Goal: Transaction & Acquisition: Purchase product/service

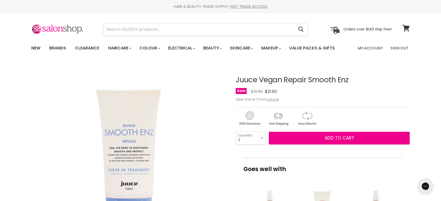
type input "[PERSON_NAME]"
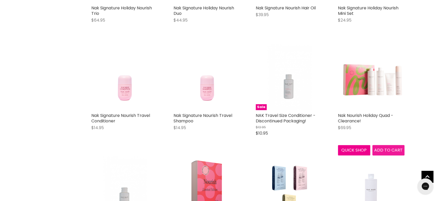
click at [385, 149] on span "Add to cart" at bounding box center [388, 150] width 28 height 6
click at [384, 148] on span "Add to cart" at bounding box center [388, 150] width 28 height 6
click at [365, 92] on img "Main content" at bounding box center [371, 77] width 67 height 65
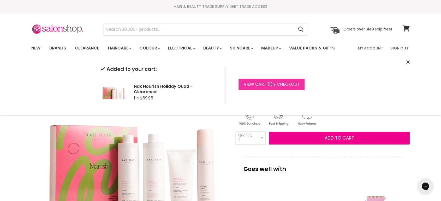
click at [265, 85] on link "View cart ( 1 ) / Checkout" at bounding box center [271, 84] width 66 height 11
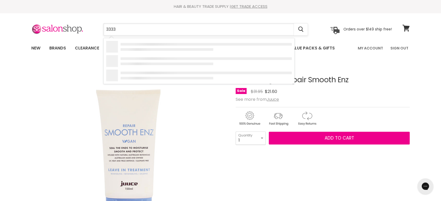
paste input "Muvo Coolest Brunette Duo Pack 500ml"
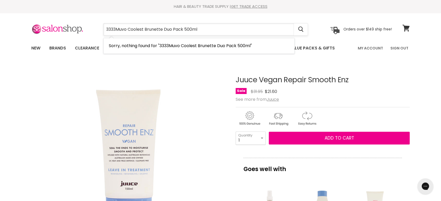
click at [120, 33] on input "3333Muvo Coolest Brunette Duo Pack 500ml" at bounding box center [199, 29] width 190 height 12
click at [116, 34] on input "3333Muvo Coolest Brunette Duo Pack 500ml" at bounding box center [199, 29] width 190 height 12
click at [209, 31] on input "Muvo Coolest Brunette Duo Pack 500ml" at bounding box center [199, 29] width 190 height 12
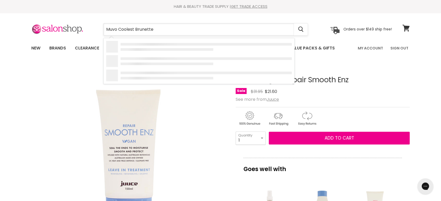
type input "Muvo Coolest Brunette"
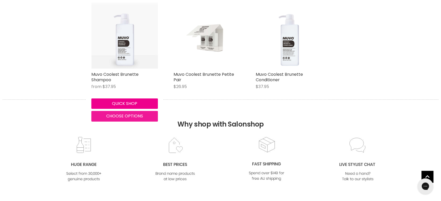
click at [121, 114] on span "Choose options" at bounding box center [124, 116] width 37 height 6
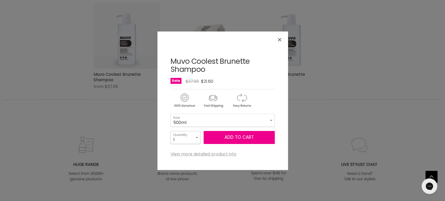
click at [197, 138] on select "1 2 3 4 5 6 7 8 9 10+" at bounding box center [186, 137] width 30 height 13
select select "2"
click at [171, 131] on select "1 2 3 4 5 6 7 8 9 10+" at bounding box center [186, 137] width 30 height 13
type input "2"
click at [228, 135] on span "Add to cart" at bounding box center [239, 137] width 29 height 6
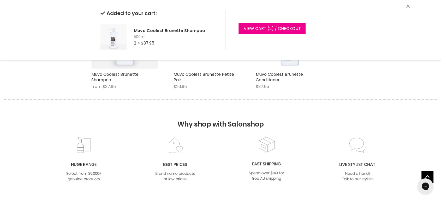
click at [407, 7] on icon "Close" at bounding box center [407, 6] width 3 height 3
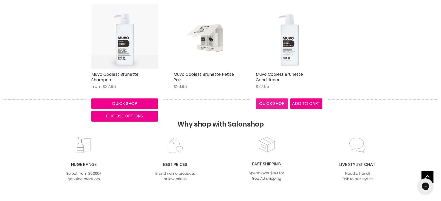
click at [271, 105] on button "Quick shop" at bounding box center [272, 104] width 32 height 10
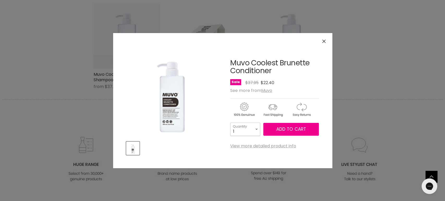
click at [249, 128] on select "1 2 3 4 5 6 7 8 9 10+" at bounding box center [245, 129] width 30 height 13
select select "2"
click at [230, 123] on select "1 2 3 4 5 6 7 8 9 10+" at bounding box center [245, 129] width 30 height 13
type input "2"
click at [287, 127] on span "Add to cart" at bounding box center [290, 129] width 29 height 6
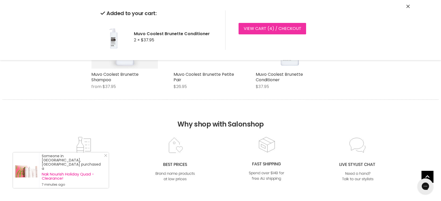
click at [257, 29] on link "View cart ( 4 ) / Checkout" at bounding box center [272, 28] width 68 height 11
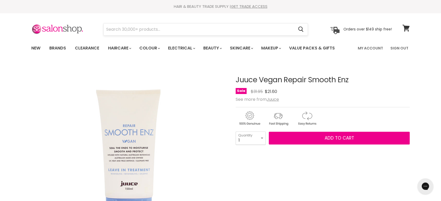
drag, startPoint x: 0, startPoint y: 0, endPoint x: 135, endPoint y: 27, distance: 137.8
click at [135, 30] on section "Menu Cancel" at bounding box center [220, 27] width 391 height 28
click at [135, 27] on input "Search" at bounding box center [199, 29] width 190 height 12
paste input "Muvo Coolest Brunette"
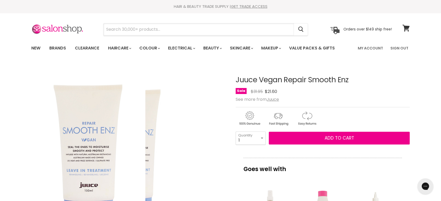
type input "Muvo Coolest Brunette"
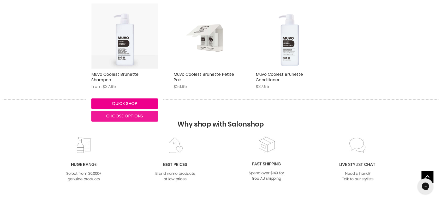
click at [125, 114] on span "Choose options" at bounding box center [124, 116] width 37 height 6
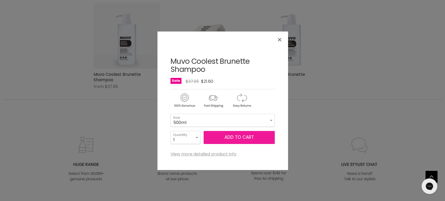
click at [230, 136] on span "Add to cart" at bounding box center [239, 137] width 29 height 6
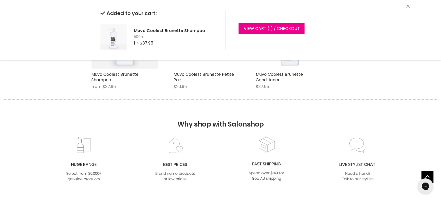
click at [408, 6] on icon "Close" at bounding box center [407, 6] width 3 height 3
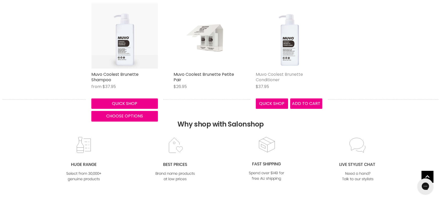
click at [275, 73] on link "Muvo Coolest Brunette Conditioner" at bounding box center [279, 76] width 47 height 11
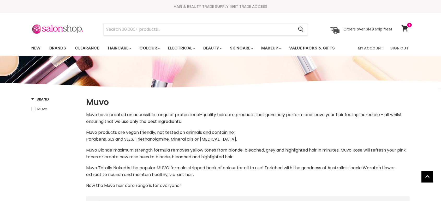
select select "manual"
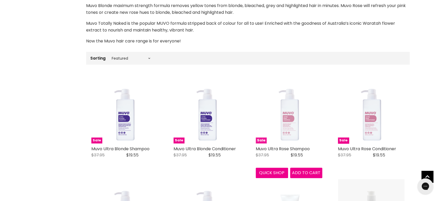
drag, startPoint x: 296, startPoint y: 108, endPoint x: 292, endPoint y: 106, distance: 4.0
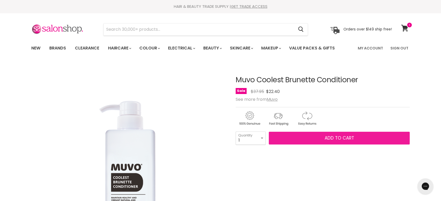
click at [348, 137] on span "Add to cart" at bounding box center [338, 138] width 29 height 6
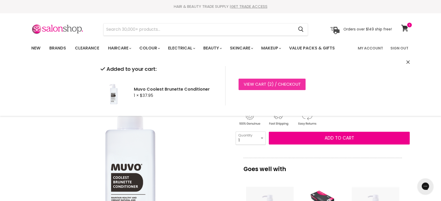
click at [274, 85] on link "View cart ( 2 ) / Checkout" at bounding box center [271, 84] width 67 height 11
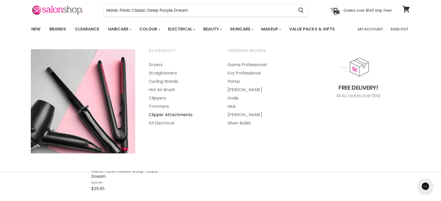
scroll to position [87, 0]
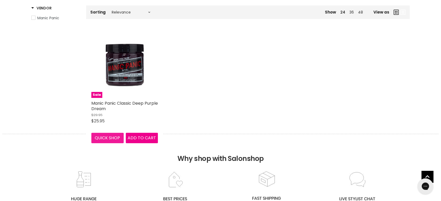
click at [111, 137] on button "Quick shop" at bounding box center [107, 138] width 32 height 10
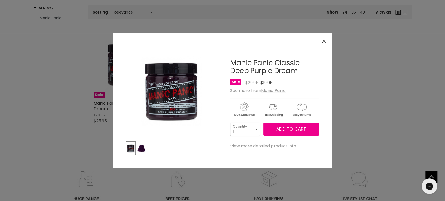
click at [252, 129] on select "1 2 3 4 5 6 7 8 9 10+" at bounding box center [245, 129] width 30 height 13
select select "3"
click at [230, 123] on select "1 2 3 4 5 6 7 8 9 10+" at bounding box center [245, 129] width 30 height 13
type input "3"
click at [281, 123] on button "Add to cart" at bounding box center [291, 129] width 56 height 13
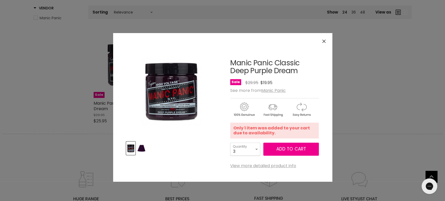
click at [324, 40] on icon "Close" at bounding box center [323, 41] width 3 height 3
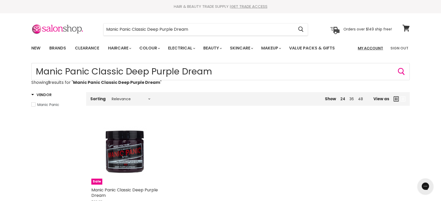
click at [378, 46] on link "My Account" at bounding box center [370, 48] width 32 height 11
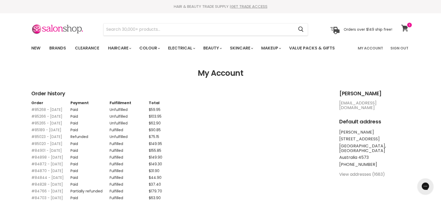
click at [405, 25] on icon at bounding box center [404, 28] width 7 height 7
